Goal: Task Accomplishment & Management: Manage account settings

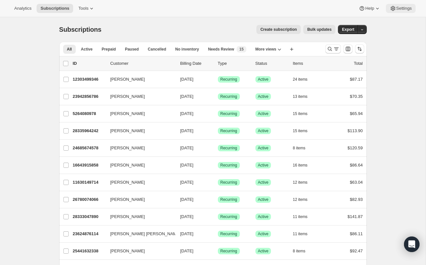
click at [406, 7] on span "Settings" at bounding box center [404, 8] width 16 height 5
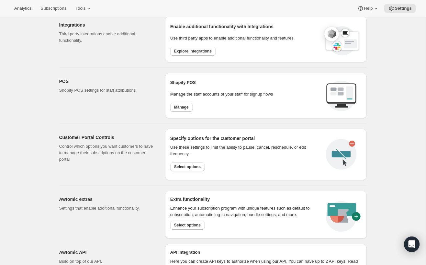
scroll to position [296, 0]
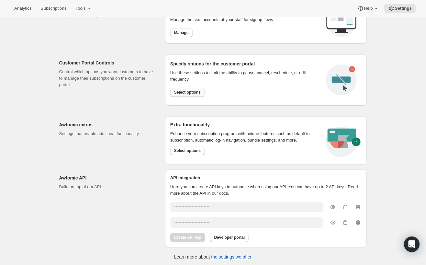
click at [198, 93] on span "Select options" at bounding box center [187, 92] width 27 height 5
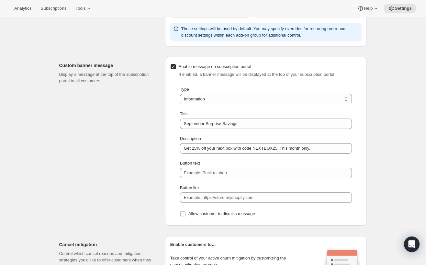
scroll to position [424, 0]
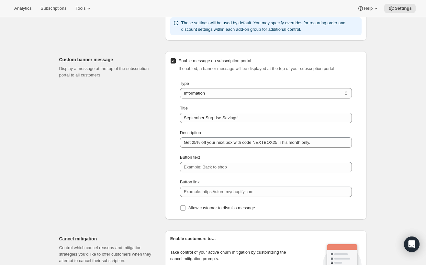
click at [174, 62] on input "Enable message on subscription portal" at bounding box center [172, 60] width 5 height 5
checkbox input "false"
